Goal: Find specific page/section

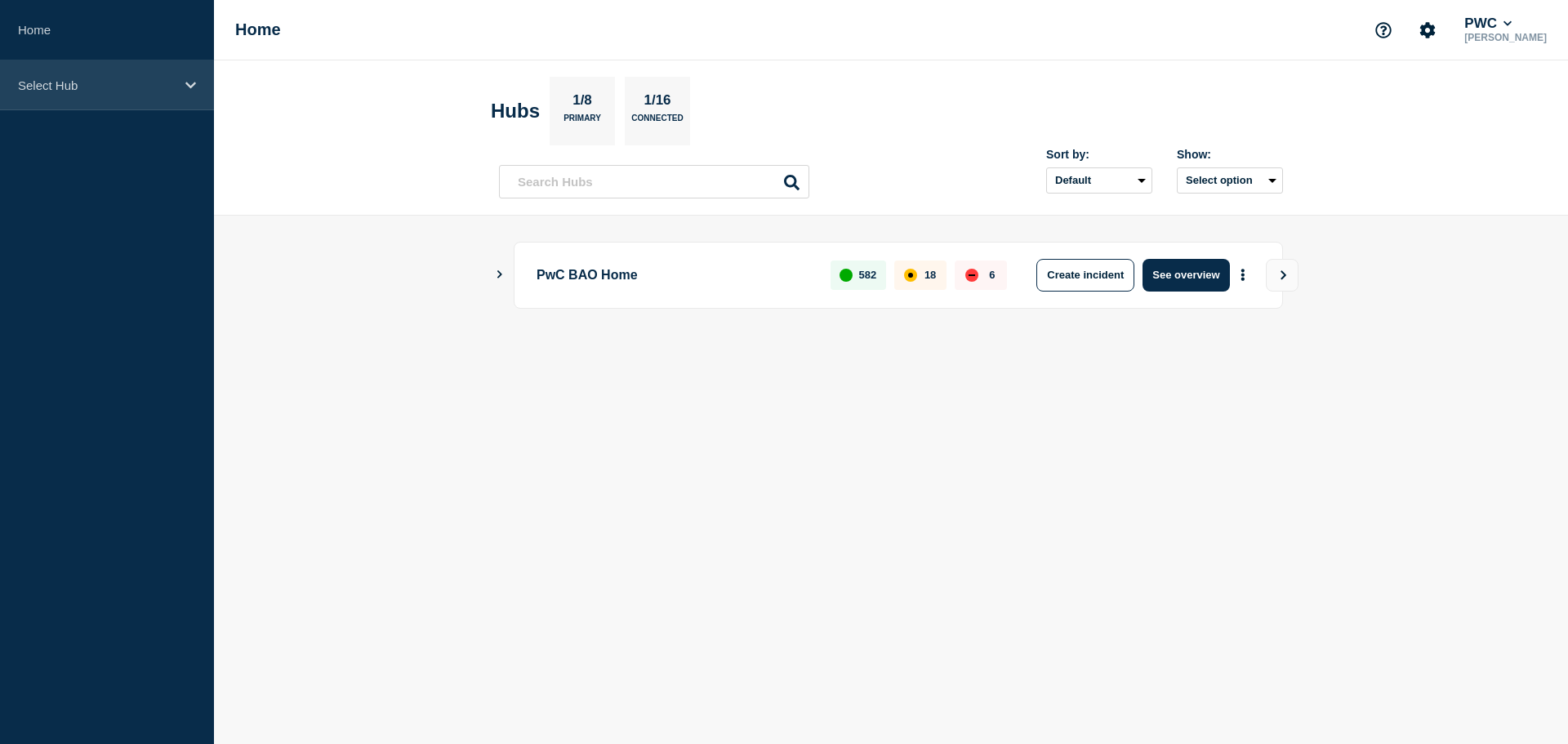
click at [115, 94] on div "Select Hub" at bounding box center [107, 85] width 214 height 50
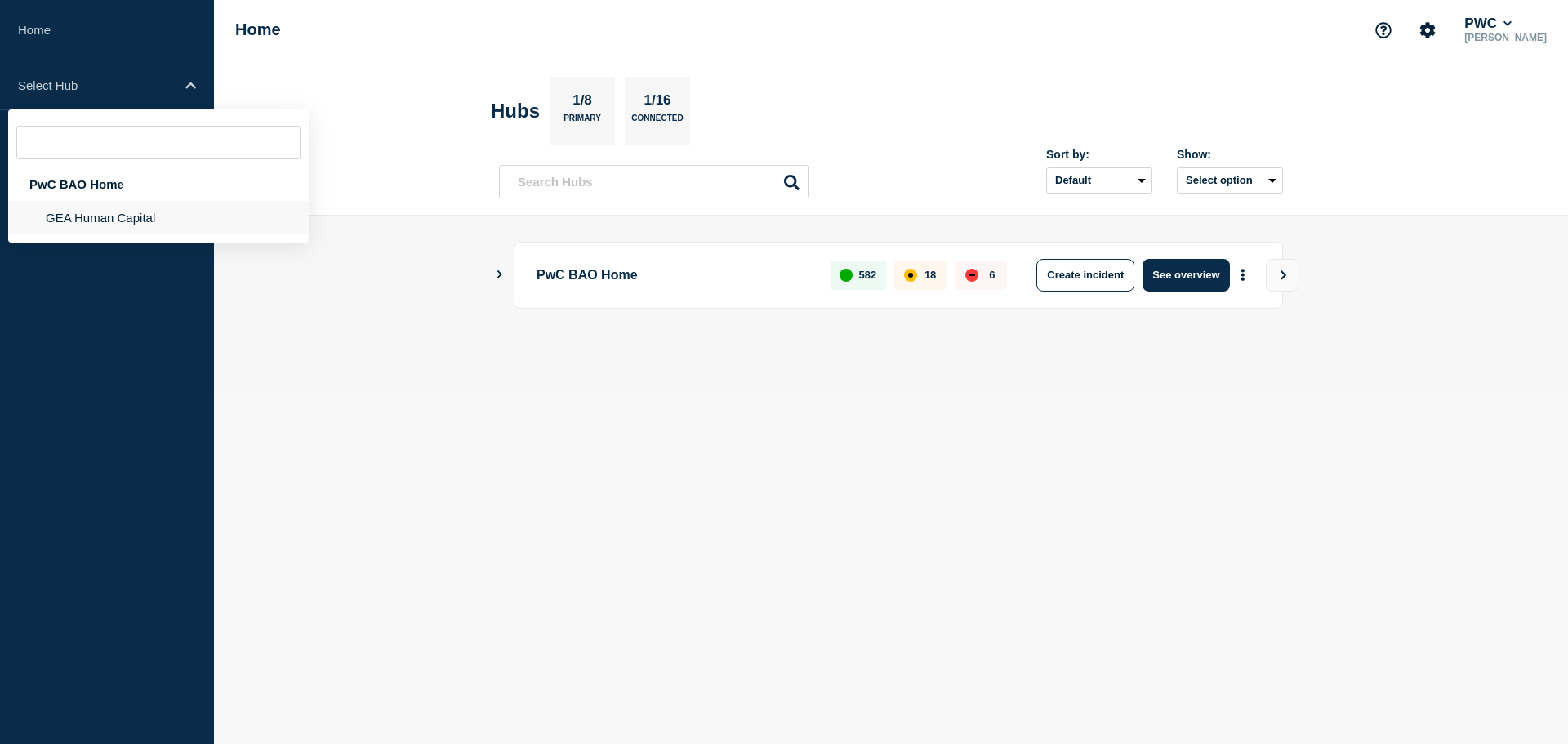
click at [97, 222] on li "GEA Human Capital" at bounding box center [159, 217] width 300 height 33
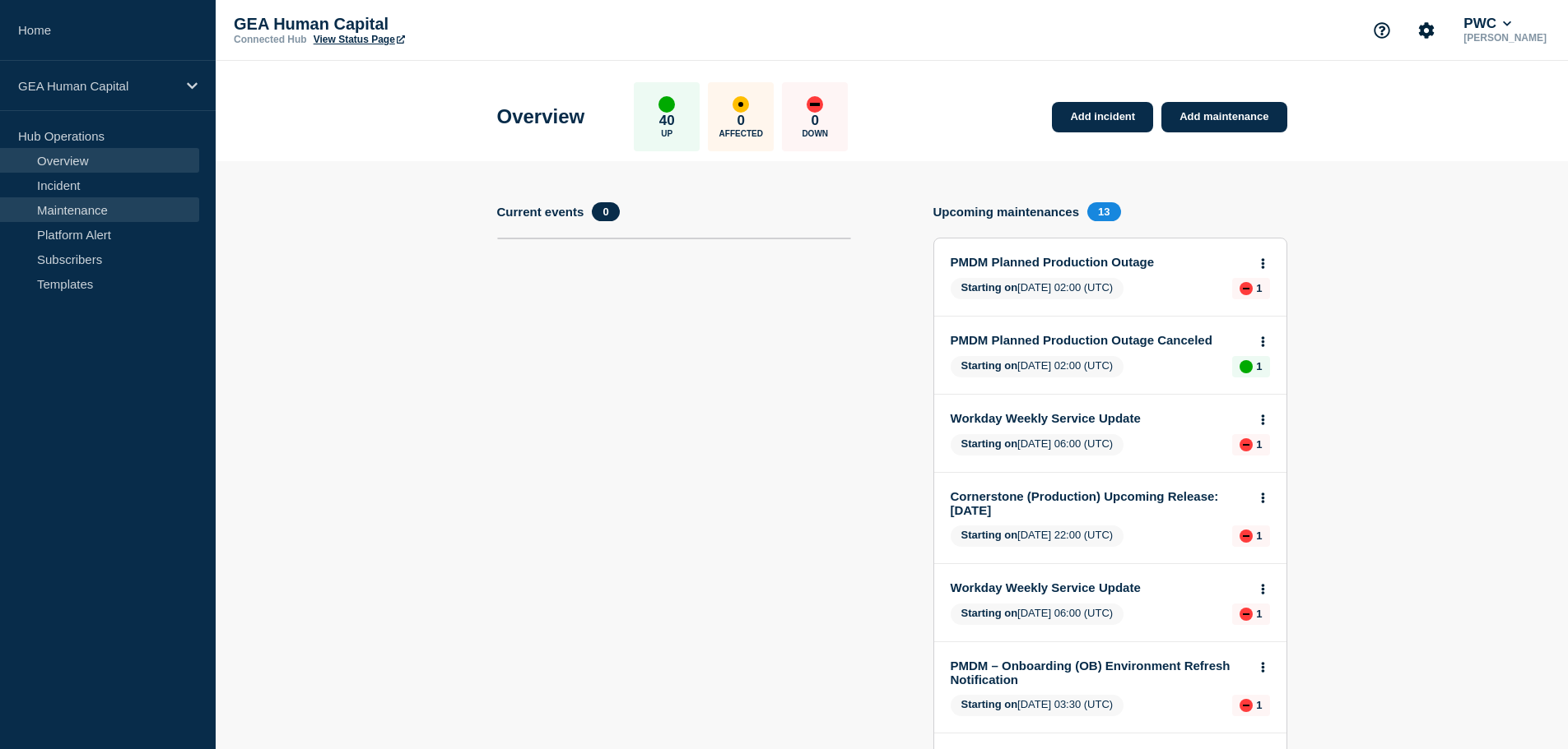
click at [92, 210] on link "Maintenance" at bounding box center [99, 210] width 199 height 25
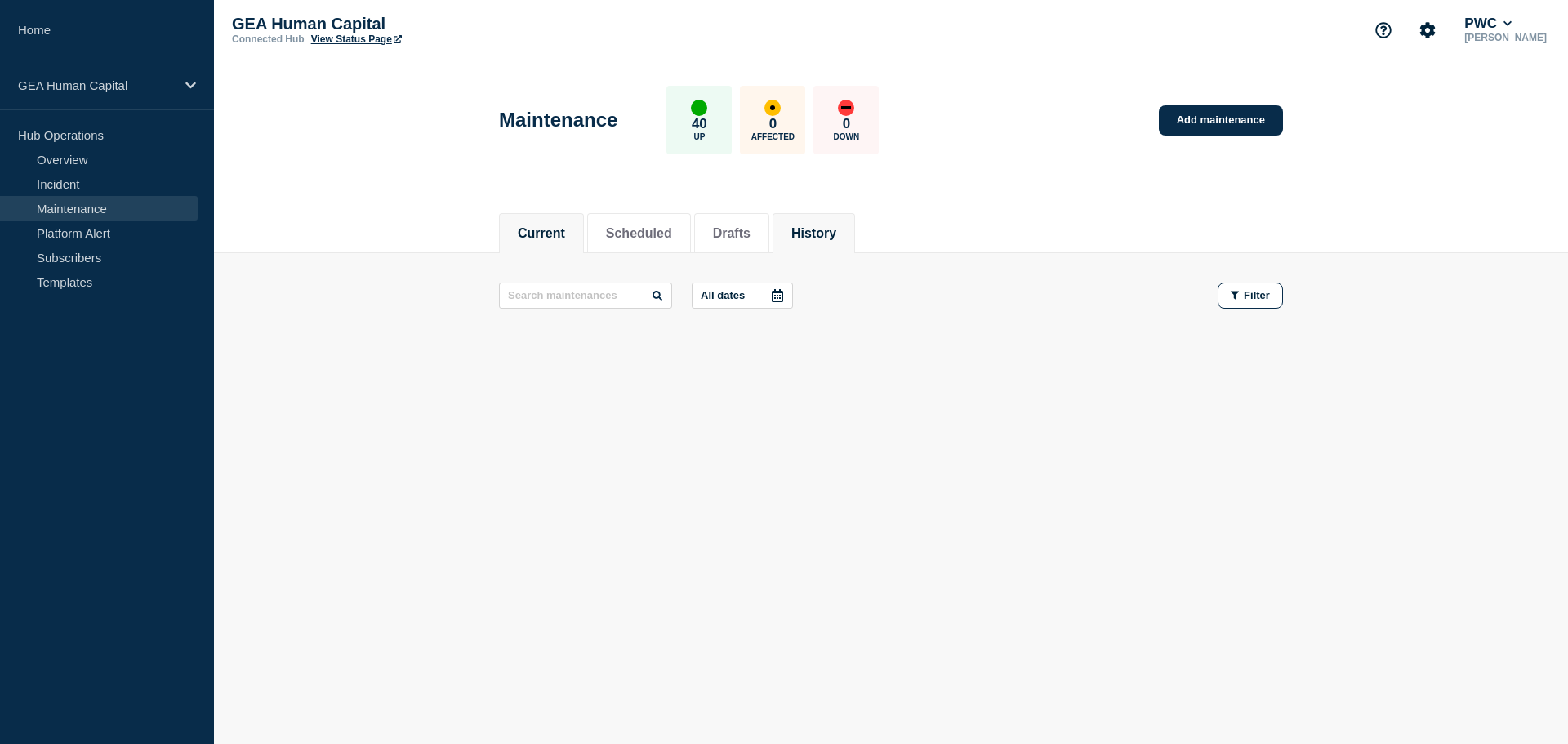
click at [833, 229] on button "History" at bounding box center [814, 233] width 45 height 14
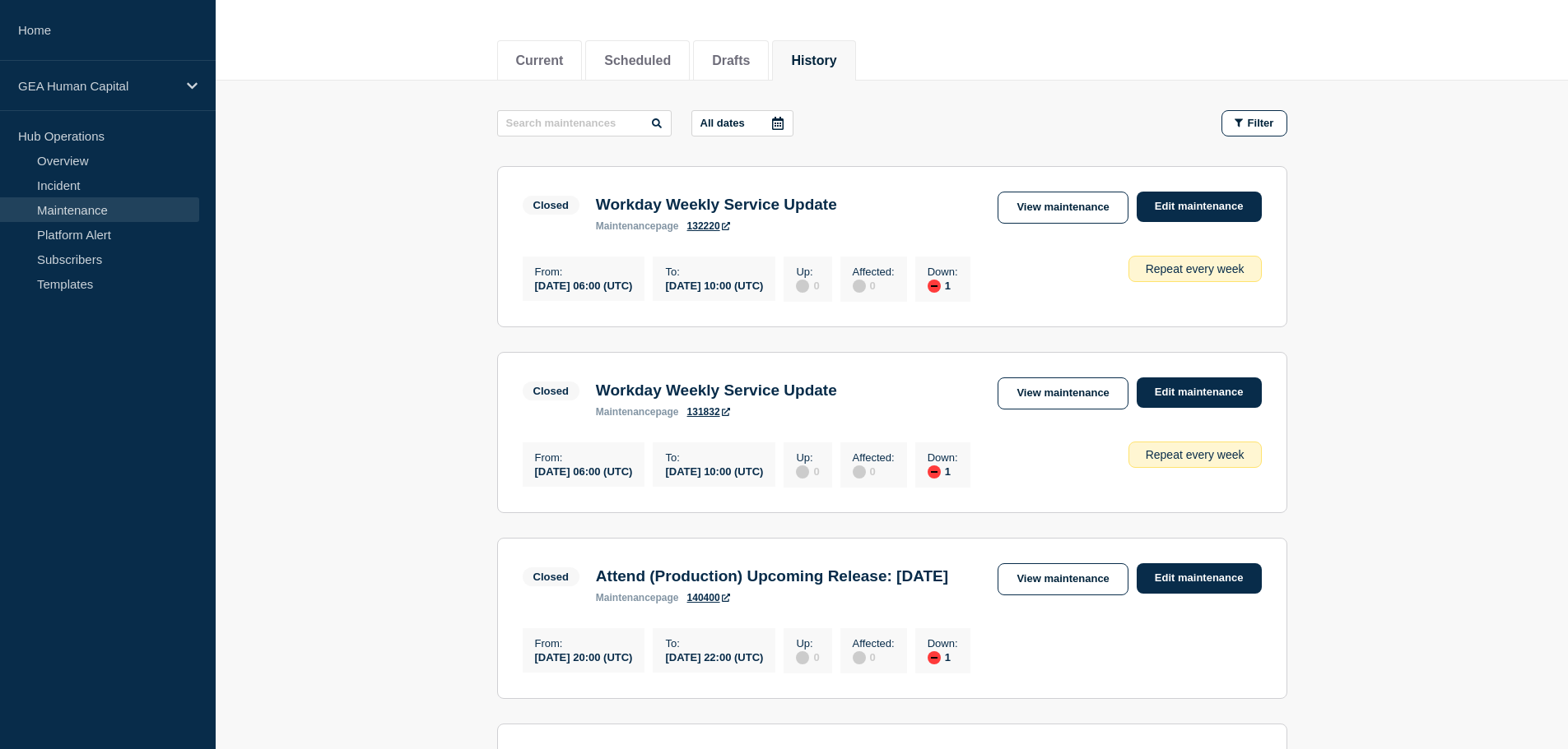
scroll to position [246, 0]
